Goal: Complete application form

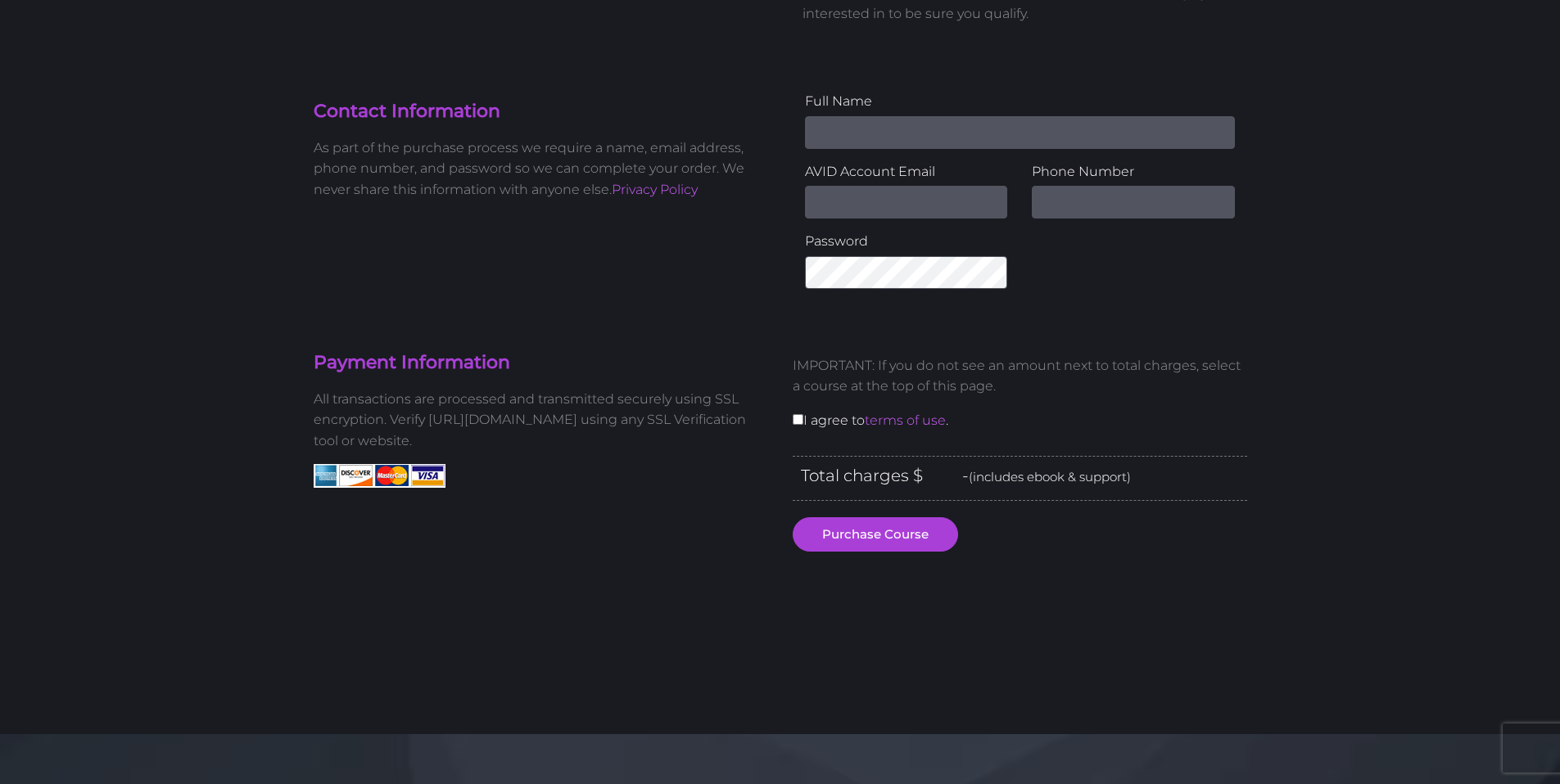
scroll to position [447, 0]
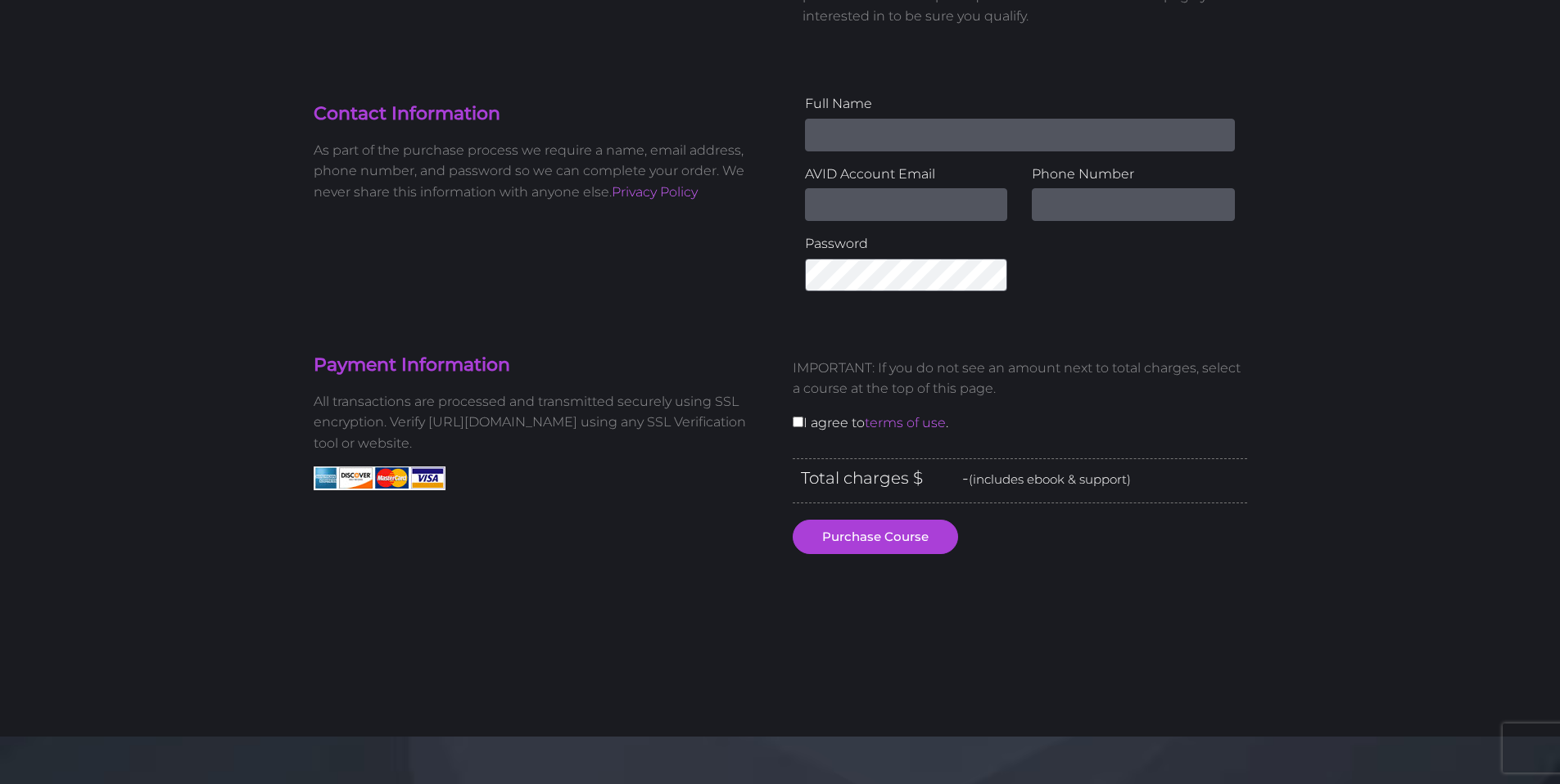
click at [793, 427] on div "IMPORTANT: If you do not see an amount next to total charges, select a course a…" at bounding box center [1019, 401] width 479 height 114
click at [799, 425] on input "checkbox" at bounding box center [798, 422] width 11 height 11
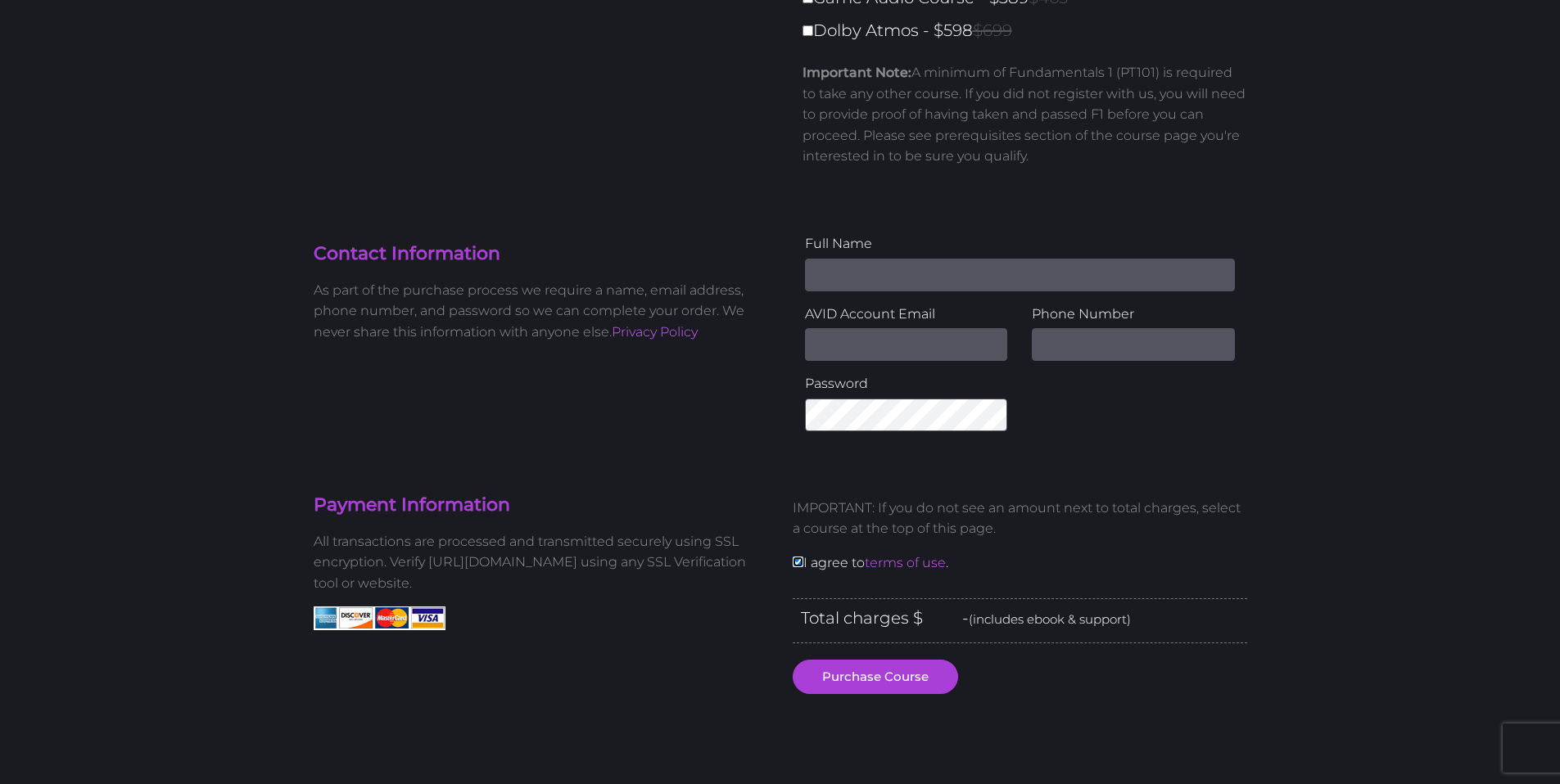
scroll to position [290, 0]
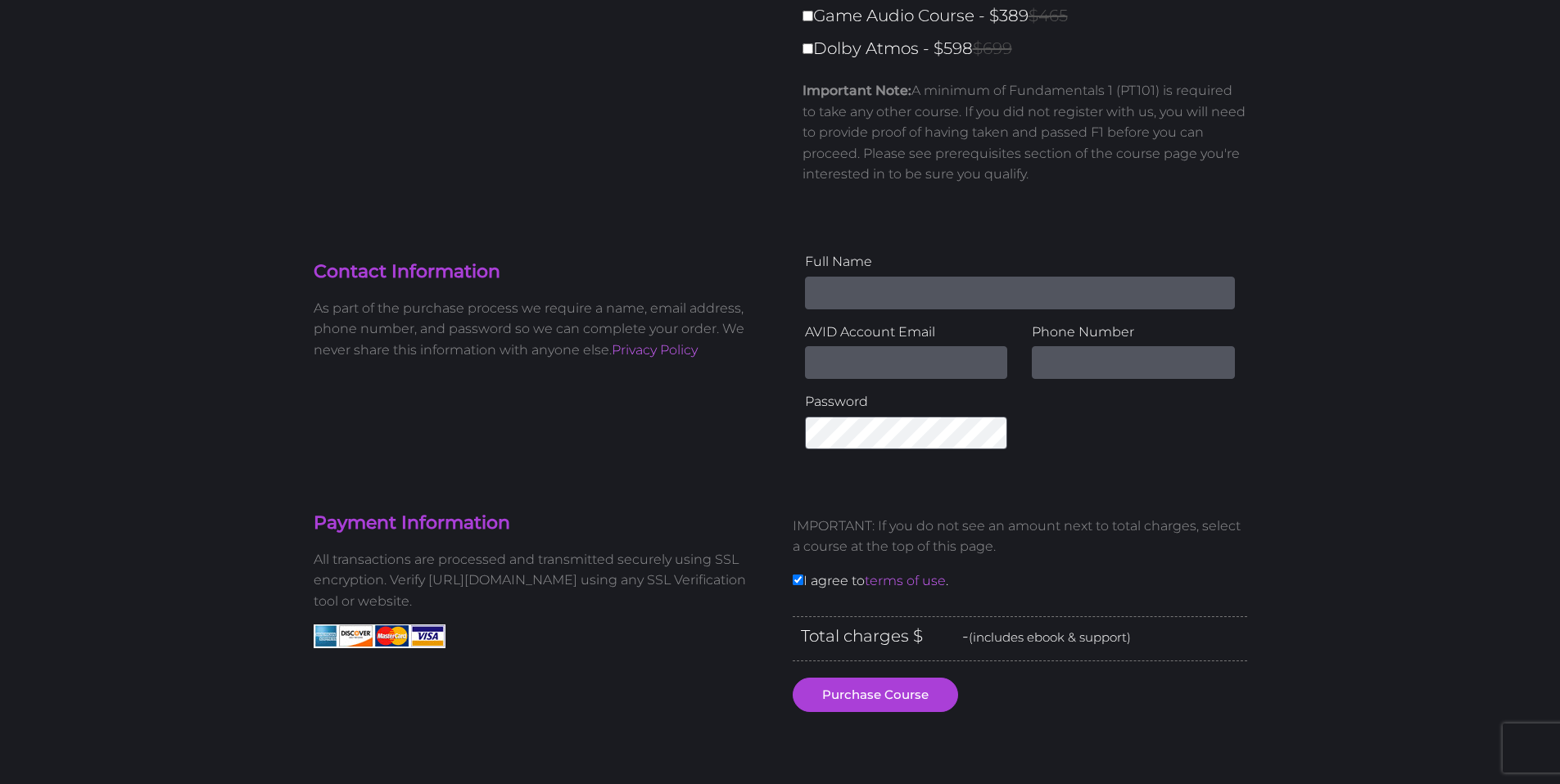
click at [862, 293] on input "Name" at bounding box center [1020, 293] width 430 height 33
click at [807, 349] on div "AVID Account Email" at bounding box center [906, 350] width 203 height 58
click at [952, 290] on input "Name" at bounding box center [1020, 293] width 430 height 33
click at [1183, 384] on div "Phone Number" at bounding box center [1133, 356] width 227 height 71
click at [1170, 363] on input "text" at bounding box center [1133, 362] width 203 height 33
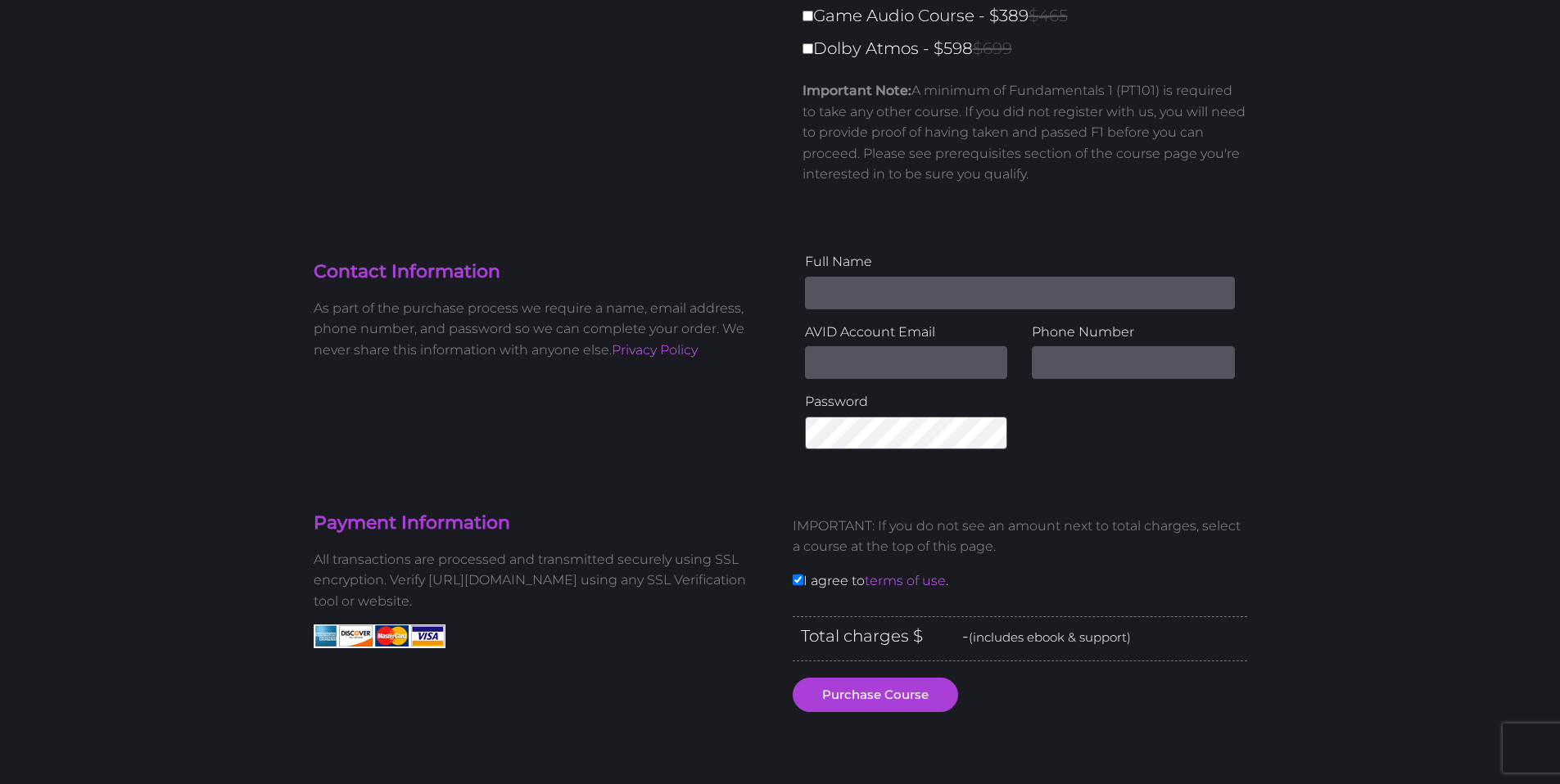
click at [1116, 328] on label "Phone Number" at bounding box center [1133, 332] width 203 height 21
click at [1105, 303] on input "Name" at bounding box center [1020, 293] width 430 height 33
click at [1191, 448] on div "Full Name AVID Account Email Phone Number Password" at bounding box center [1019, 356] width 479 height 210
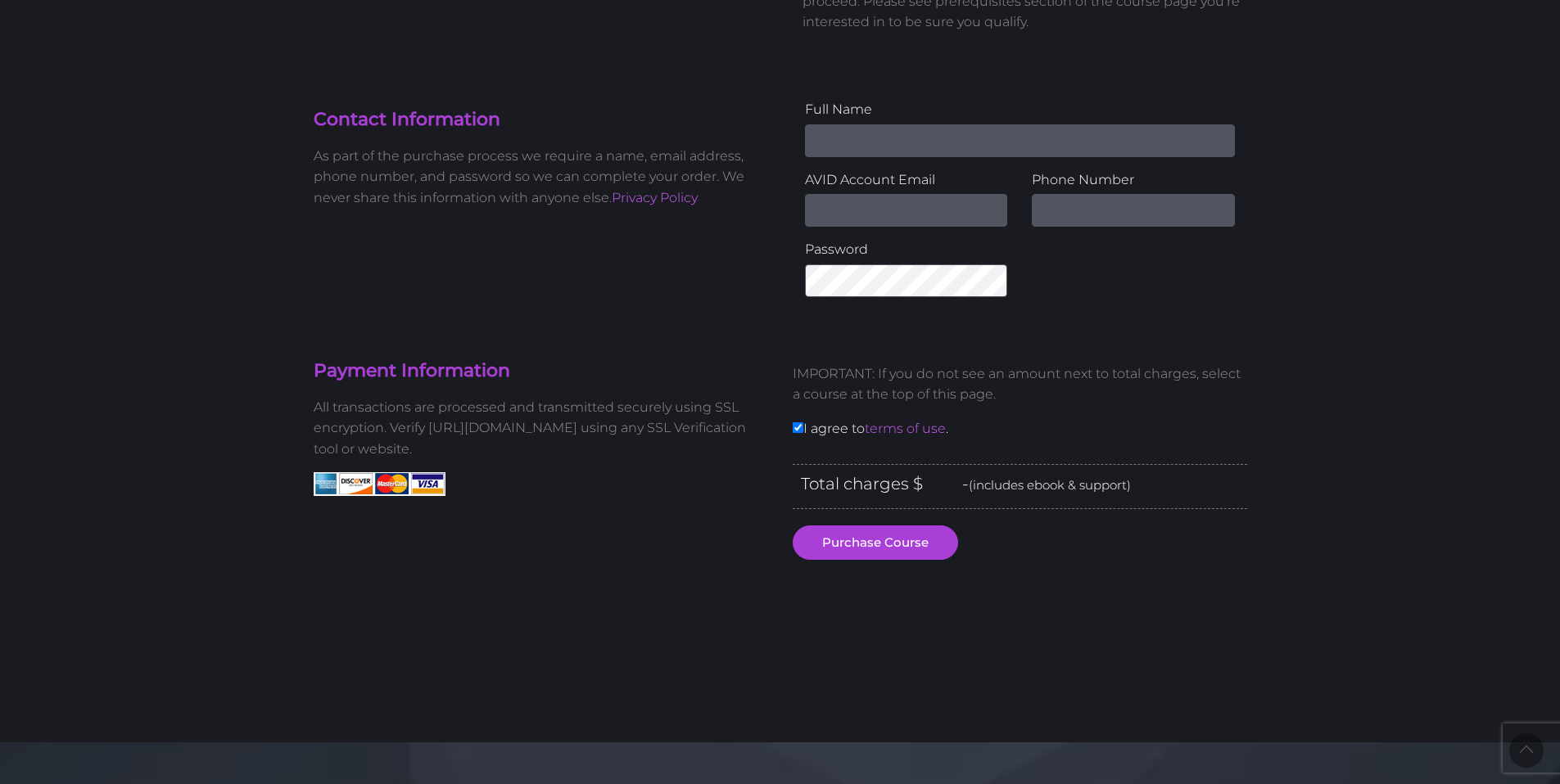
scroll to position [397, 0]
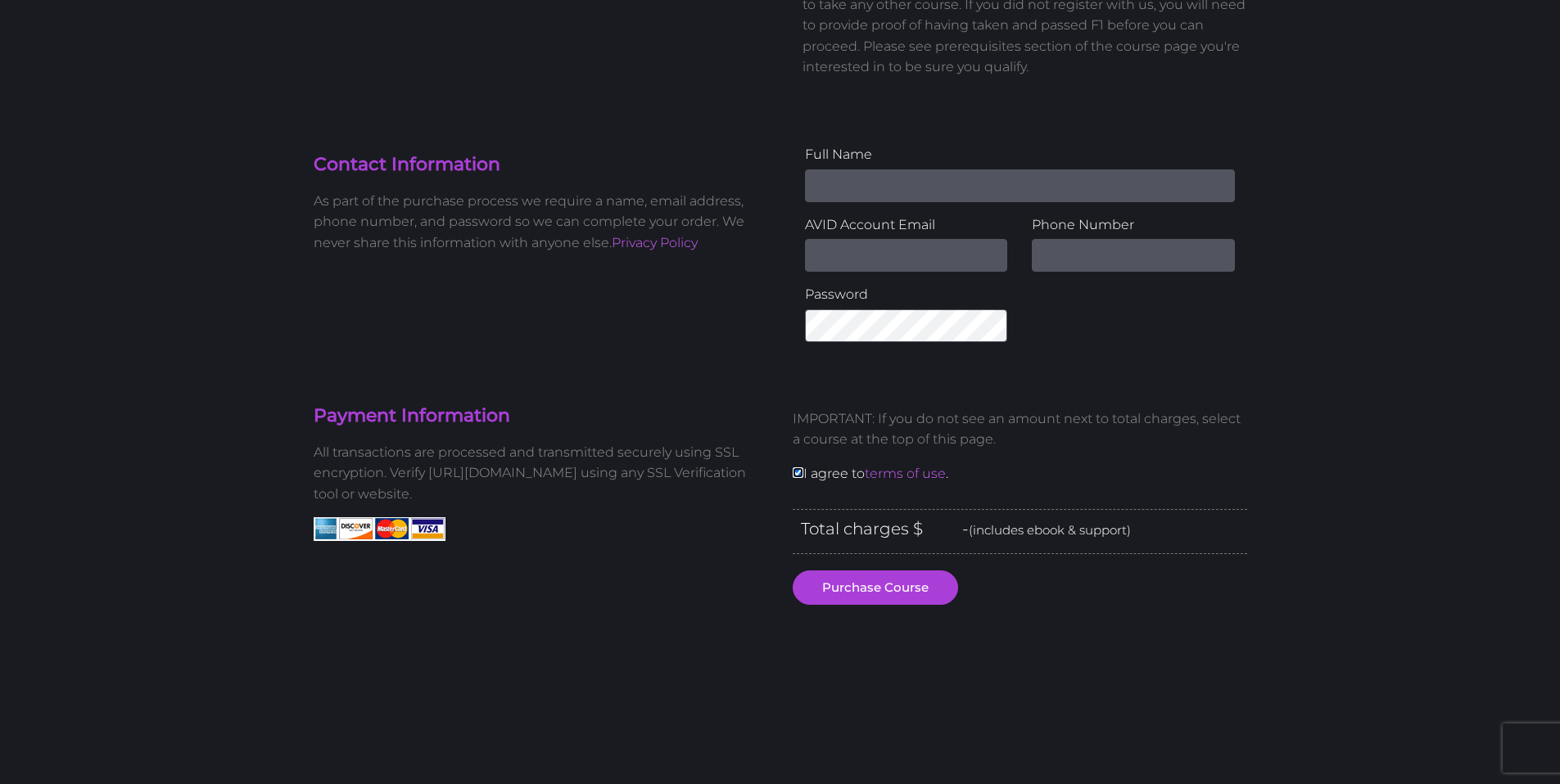
click at [793, 473] on input "checkbox" at bounding box center [798, 473] width 11 height 11
checkbox input "false"
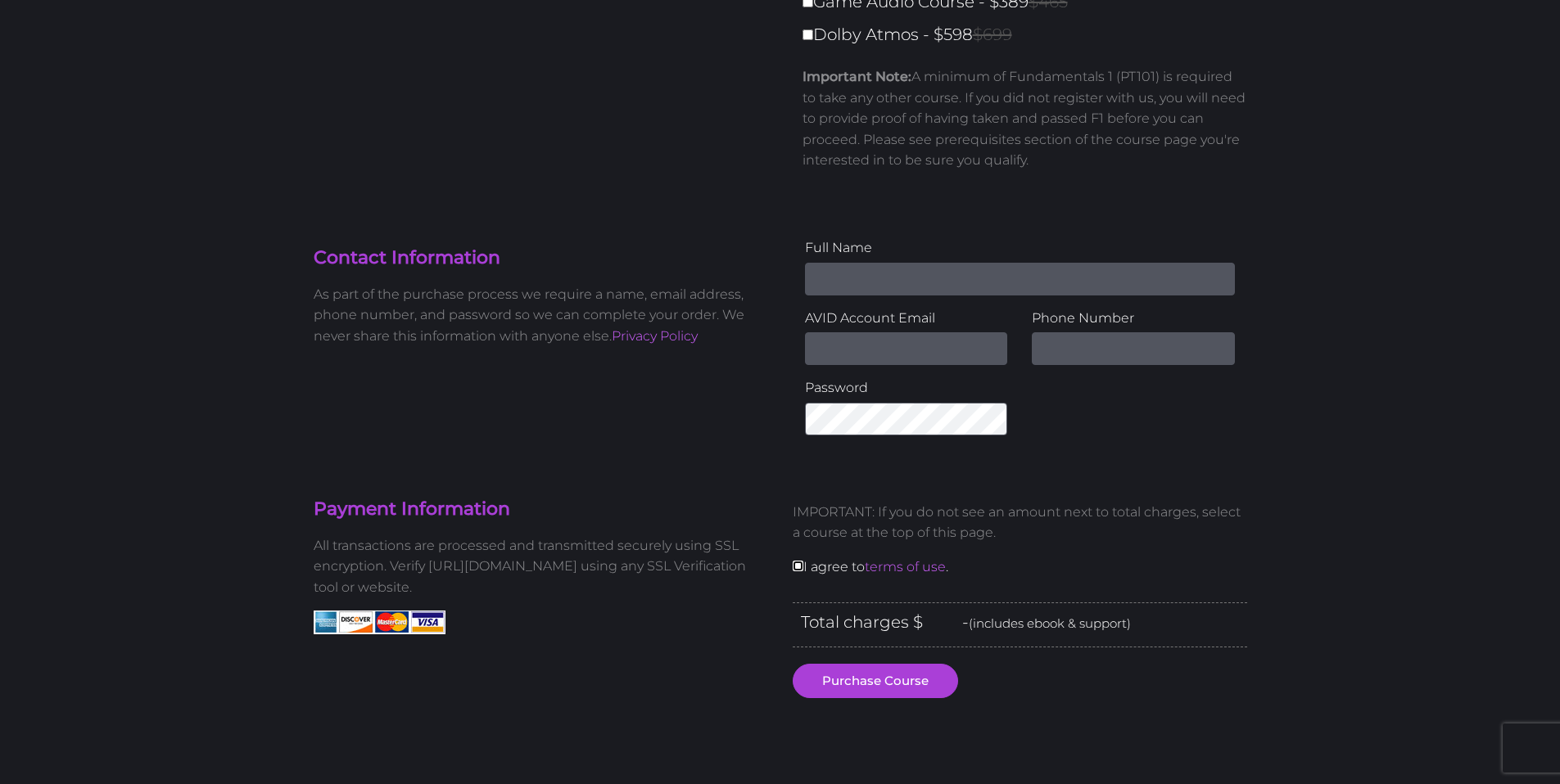
scroll to position [0, 0]
